Goal: Entertainment & Leisure: Consume media (video, audio)

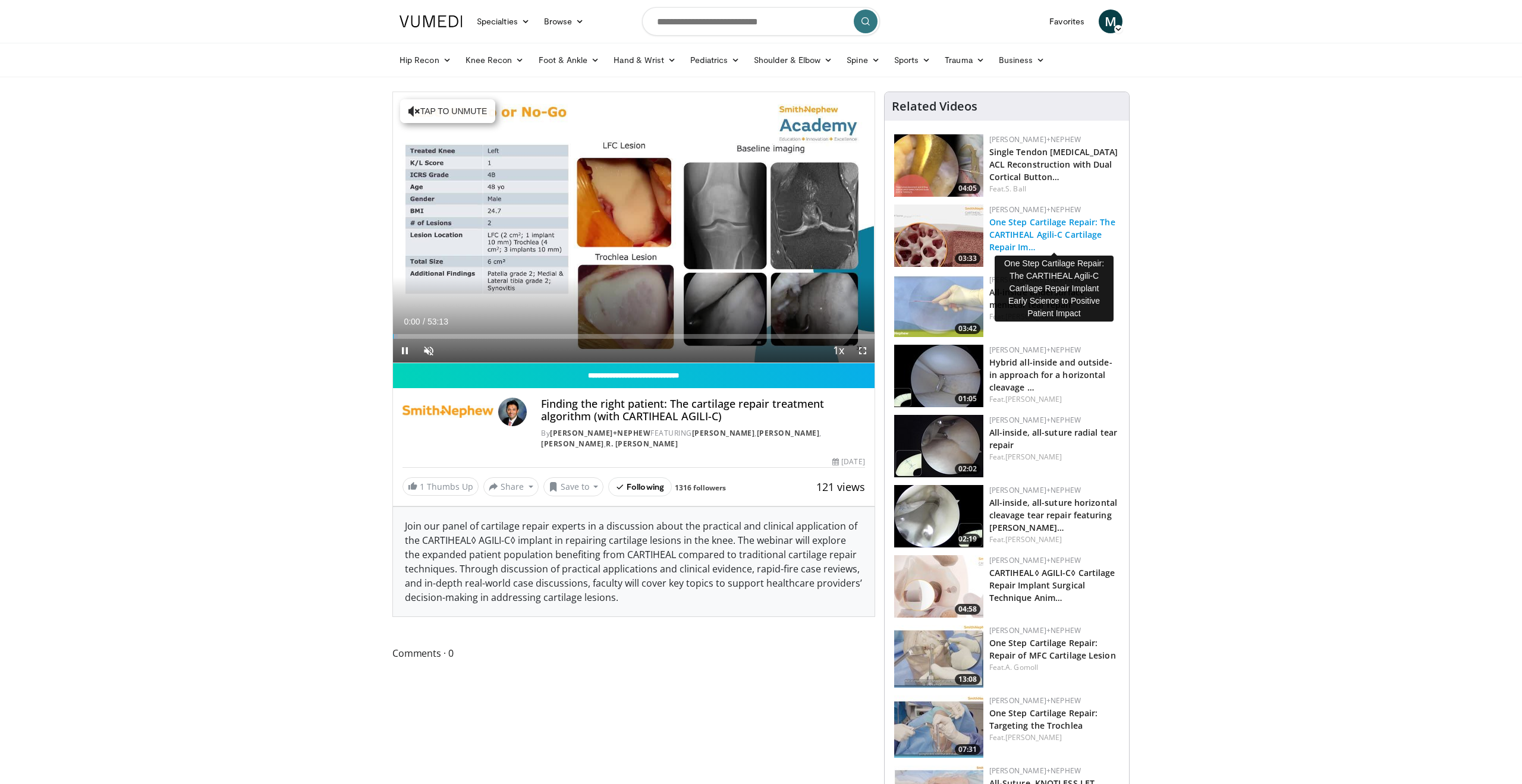
click at [1036, 233] on link "One Step Cartilage Repair: The CARTIHEAL Agili-C Cartilage Repair Im…" at bounding box center [1052, 234] width 126 height 36
click at [470, 331] on div "Loaded : 0.31% 00:06 08:28" at bounding box center [634, 333] width 482 height 11
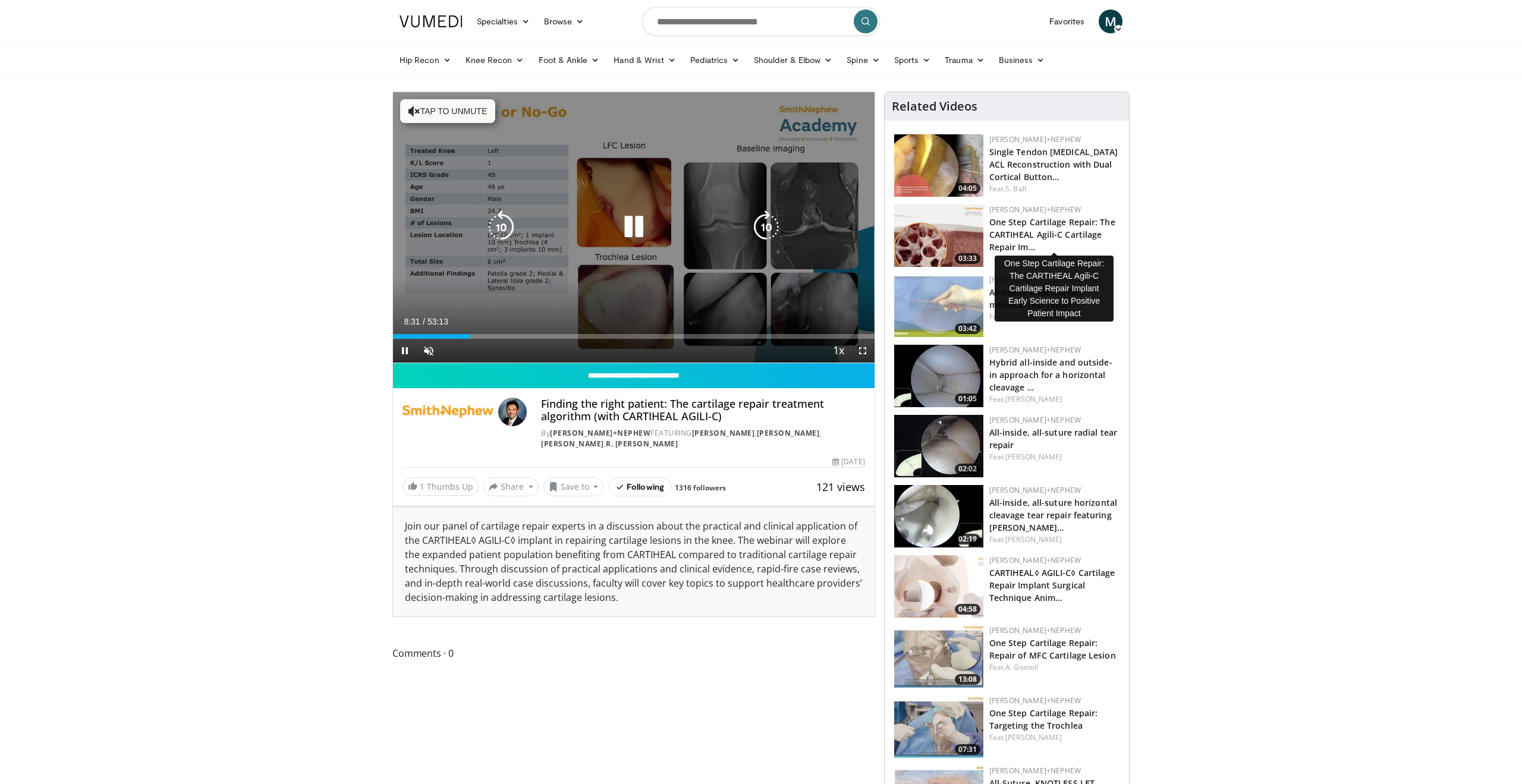
click at [440, 108] on button "Tap to unmute" at bounding box center [448, 111] width 95 height 24
click at [634, 223] on icon "Video Player" at bounding box center [634, 226] width 33 height 33
